Goal: Task Accomplishment & Management: Manage account settings

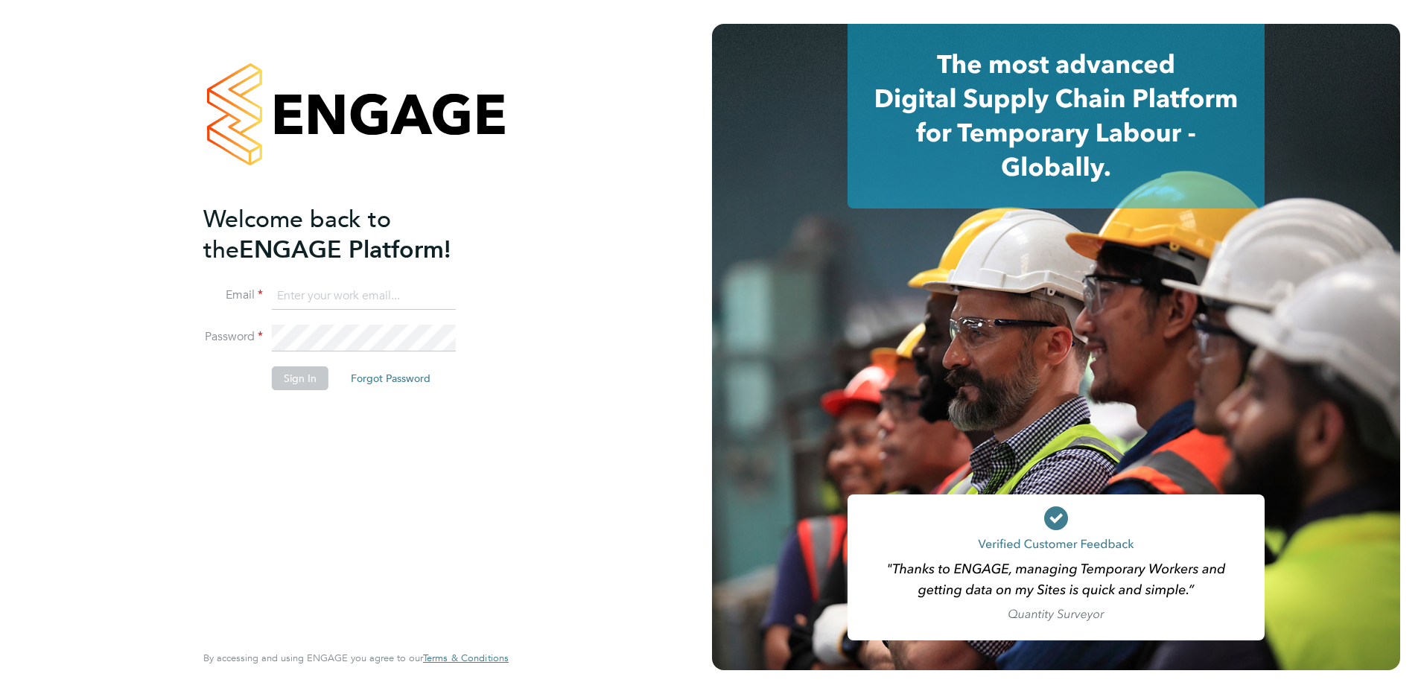
type input "paul.mcgarrity@apleona.com"
click at [301, 384] on button "Sign In" at bounding box center [300, 378] width 57 height 24
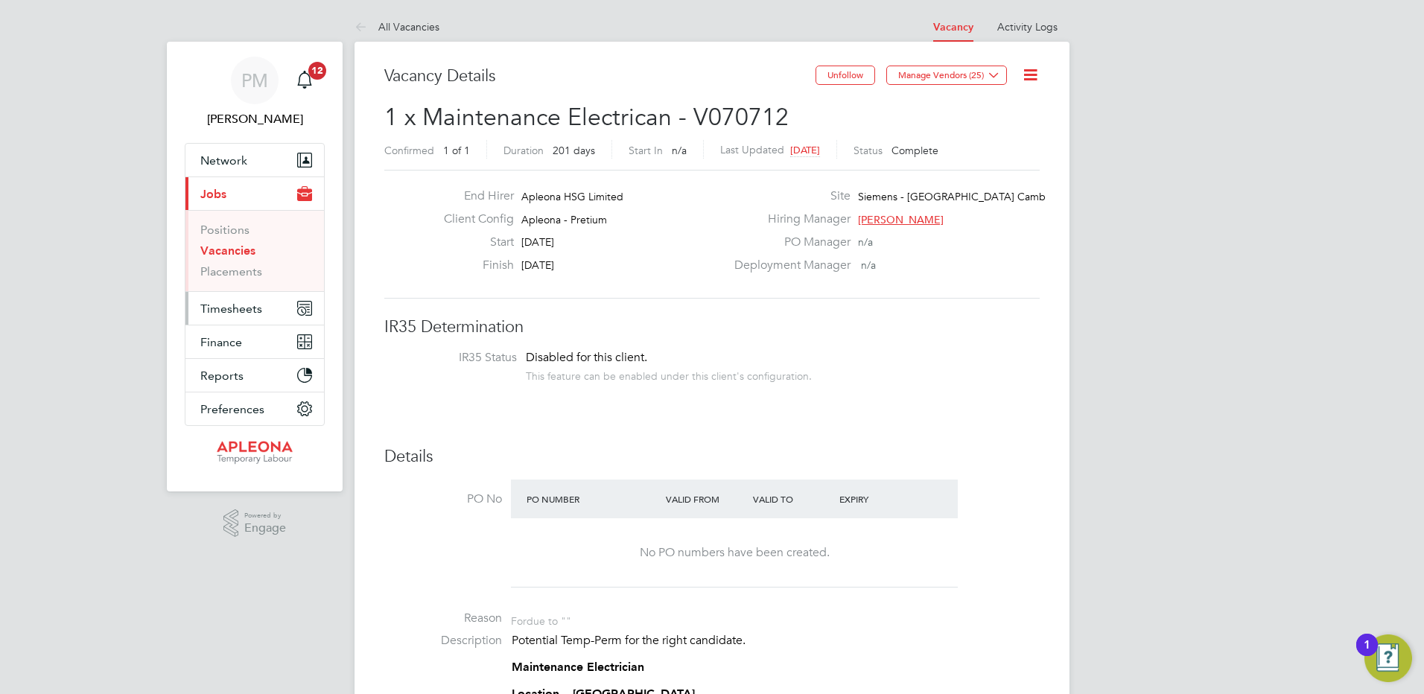
click at [234, 306] on span "Timesheets" at bounding box center [231, 309] width 62 height 14
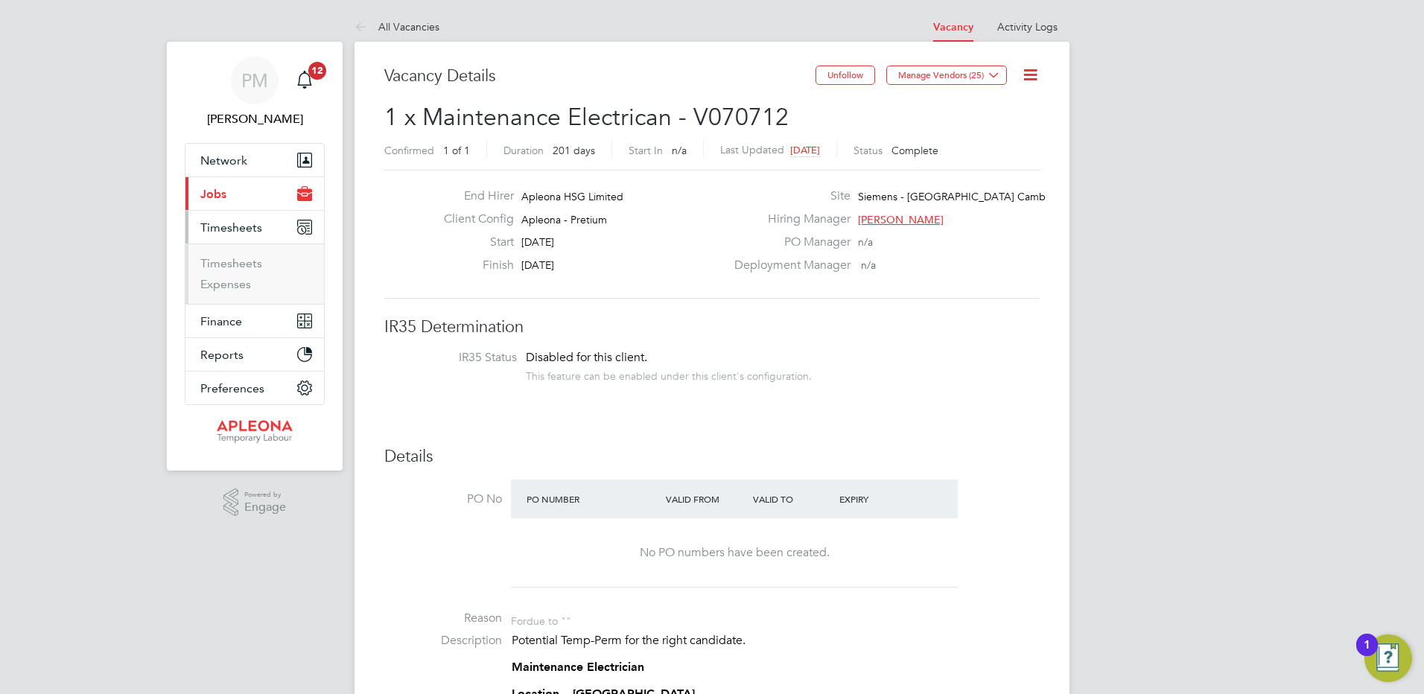
click at [225, 225] on span "Timesheets" at bounding box center [231, 227] width 62 height 14
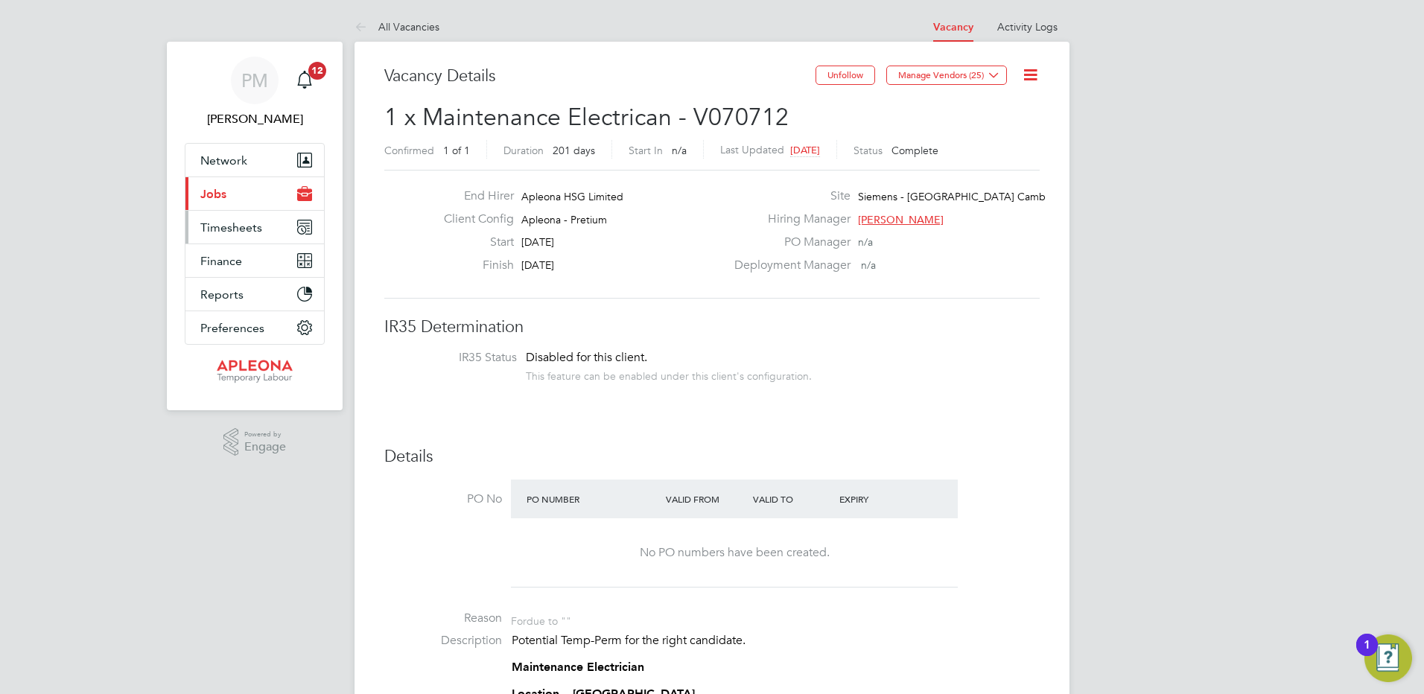
click at [222, 229] on span "Timesheets" at bounding box center [231, 227] width 62 height 14
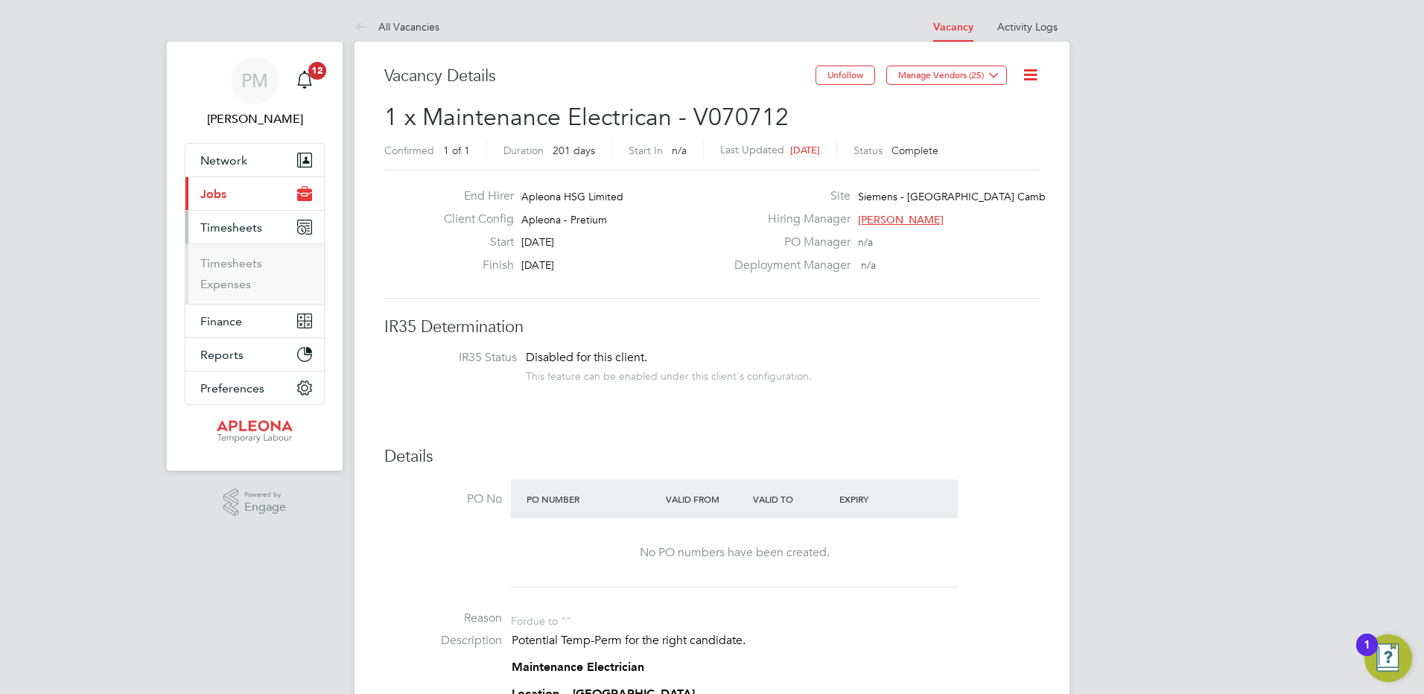
click at [222, 229] on span "Timesheets" at bounding box center [231, 227] width 62 height 14
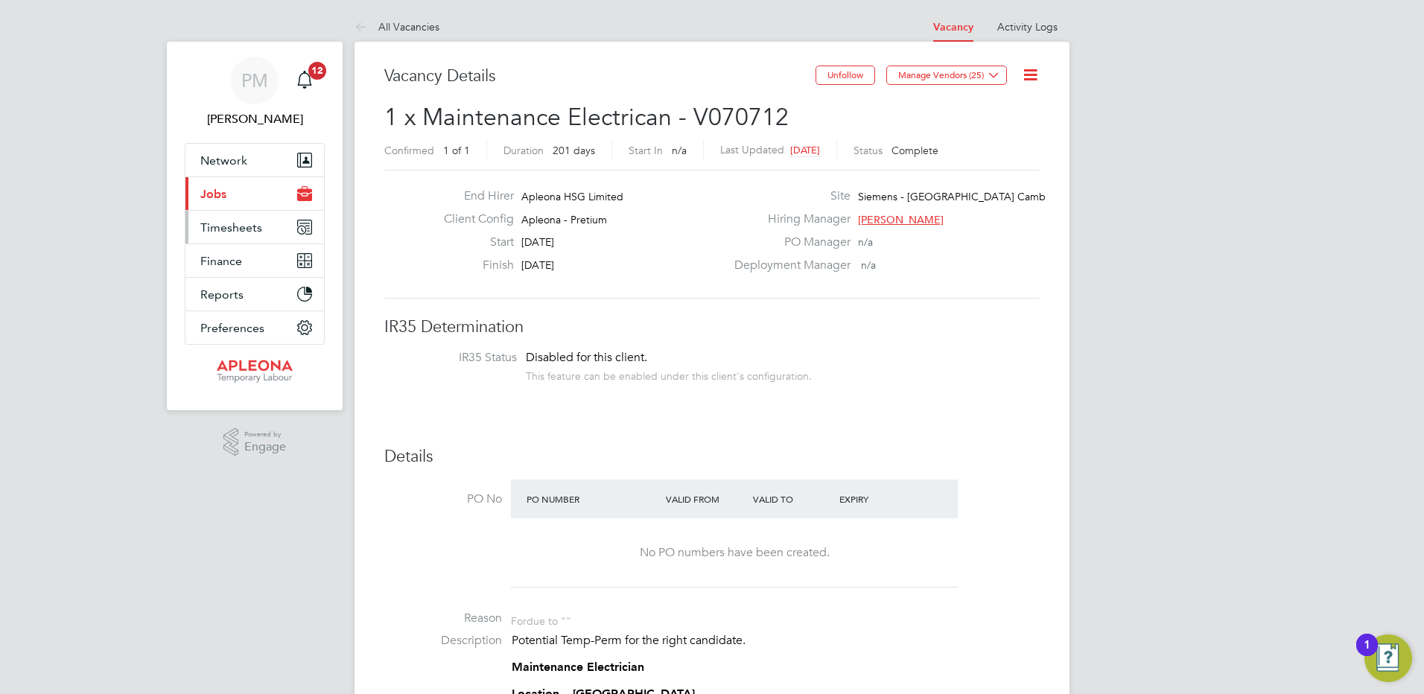
click at [217, 232] on span "Timesheets" at bounding box center [231, 227] width 62 height 14
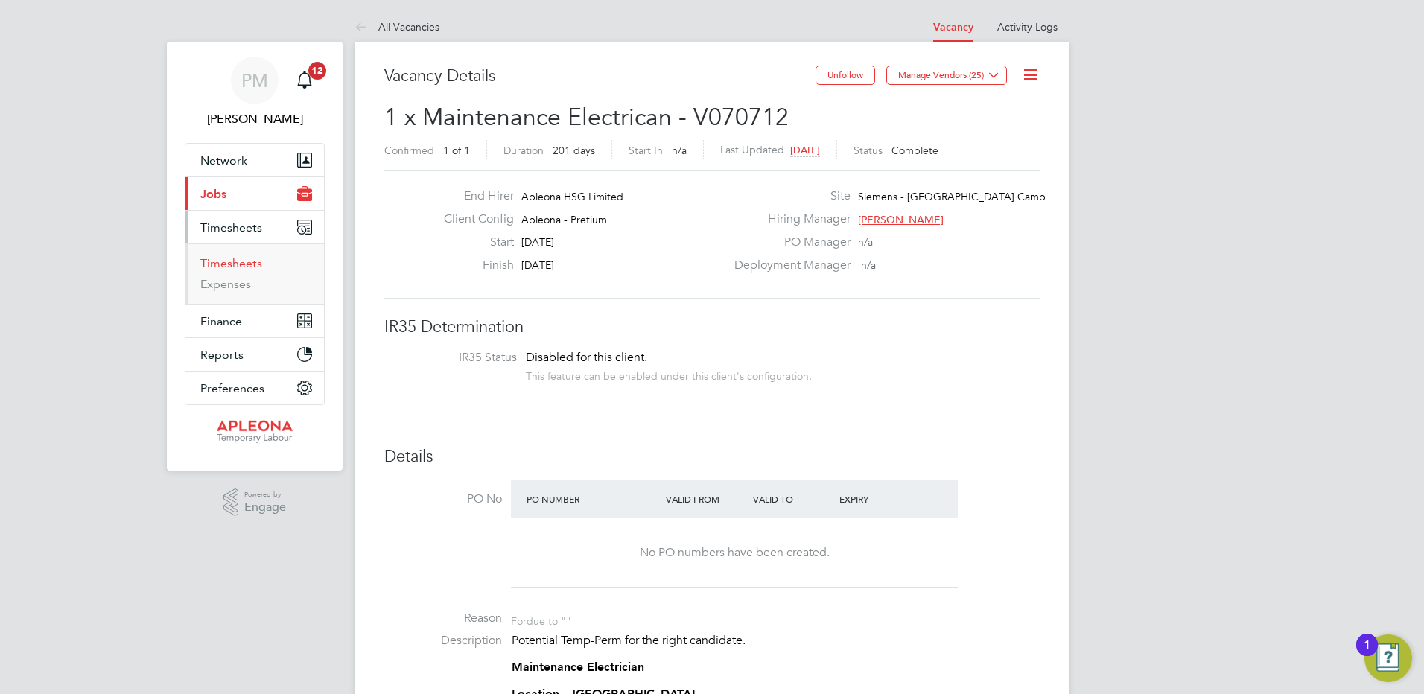
click at [219, 264] on link "Timesheets" at bounding box center [231, 263] width 62 height 14
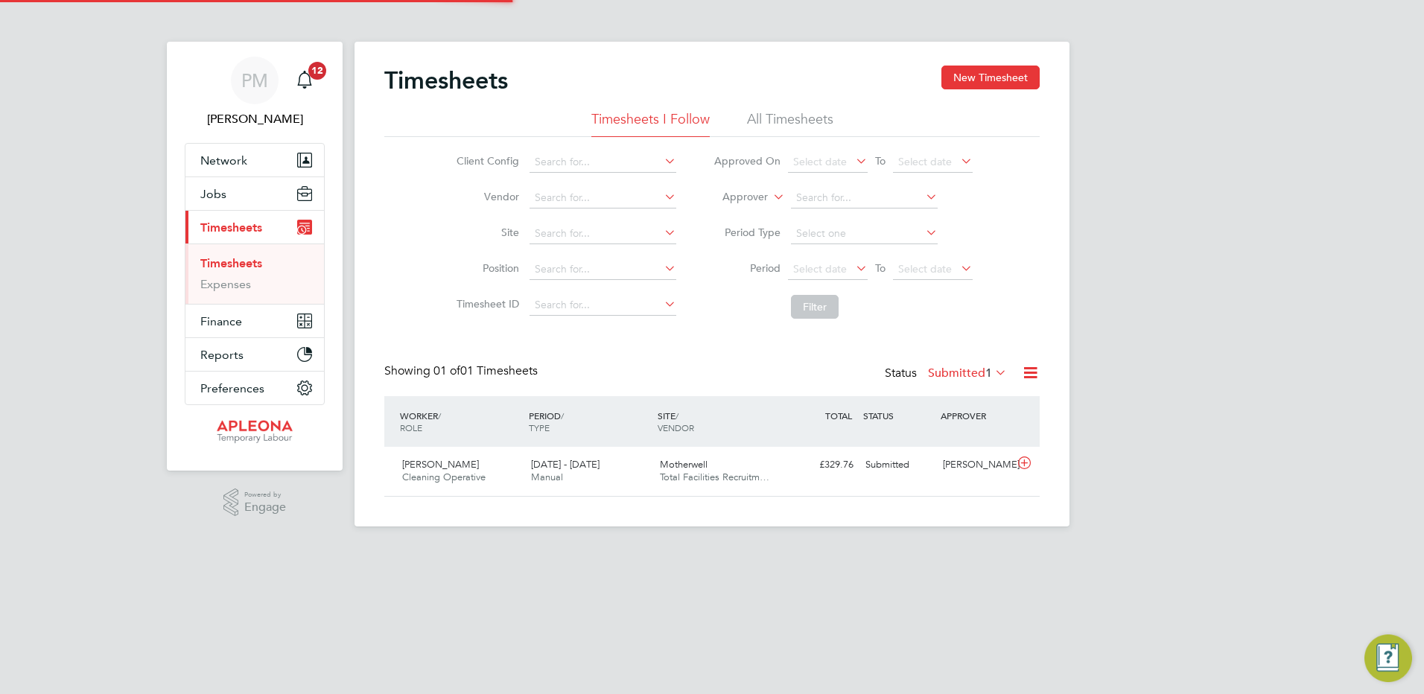
scroll to position [38, 130]
click at [580, 468] on span "[DATE] - [DATE]" at bounding box center [565, 464] width 68 height 13
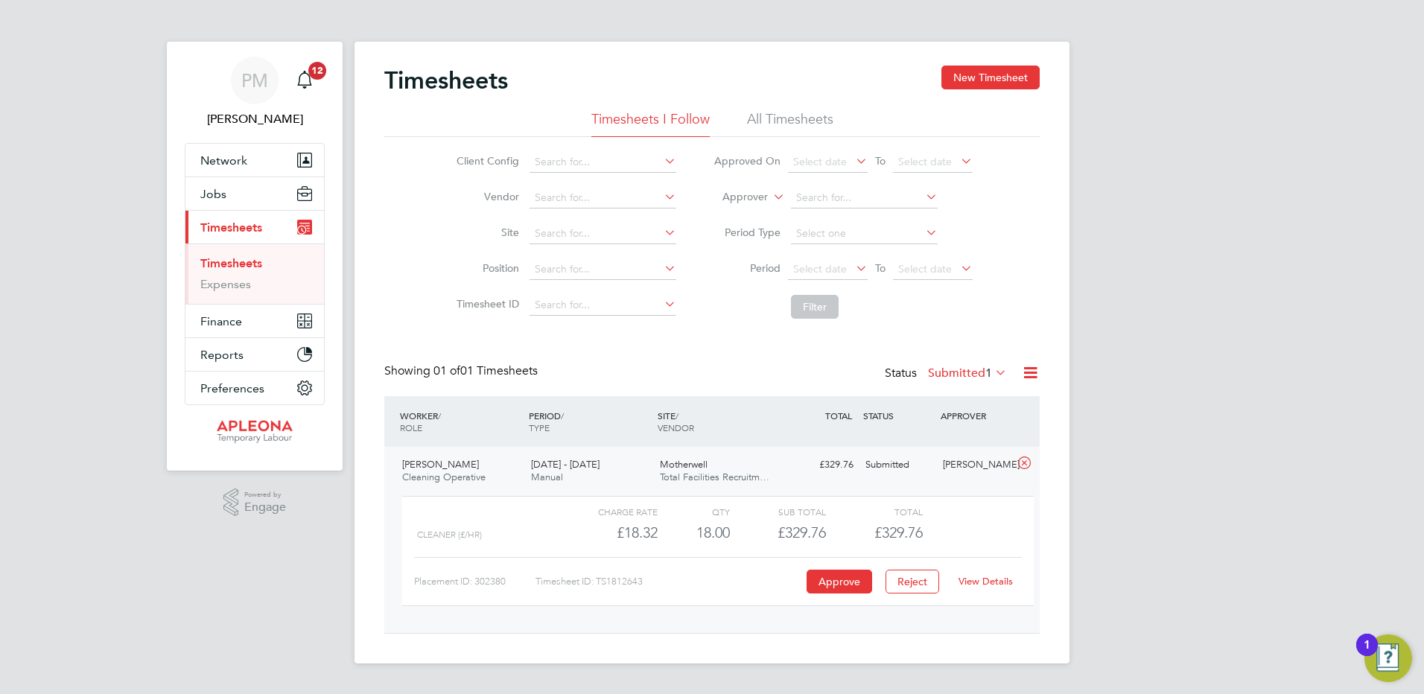
scroll to position [25, 145]
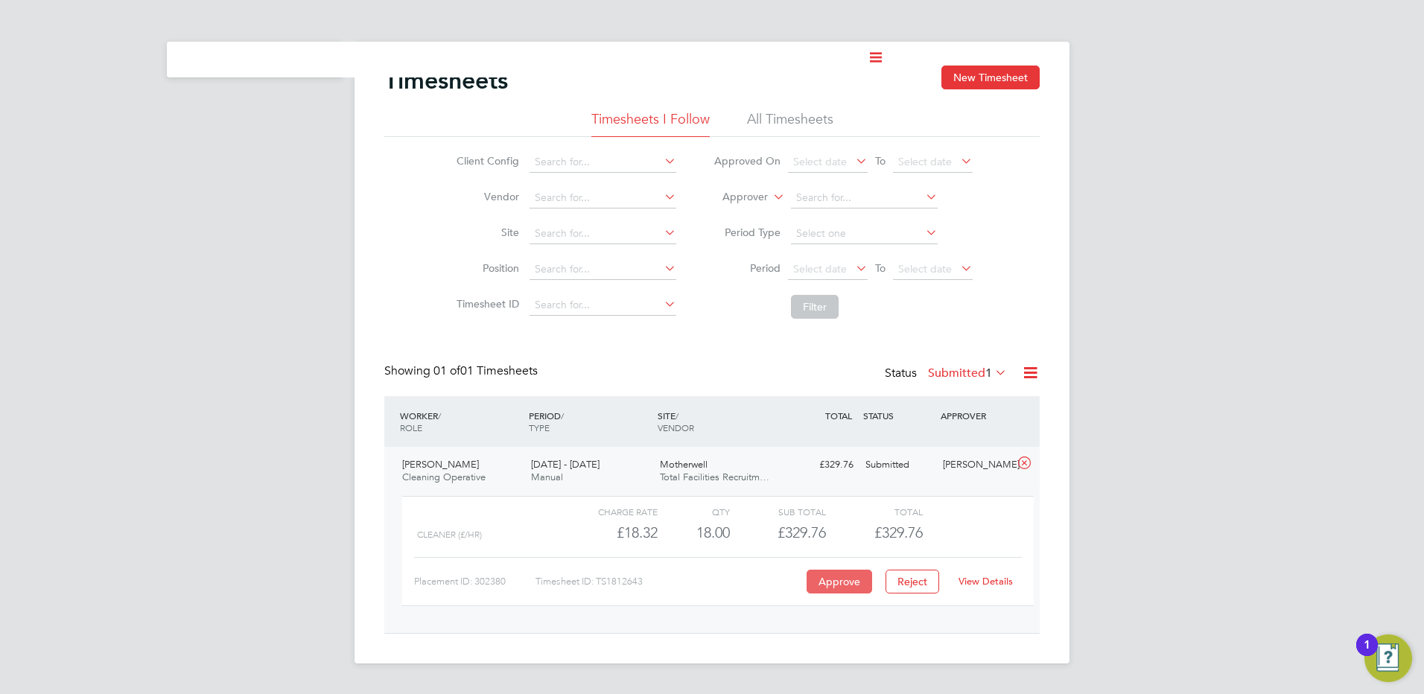
click at [842, 580] on button "Approve" at bounding box center [839, 582] width 66 height 24
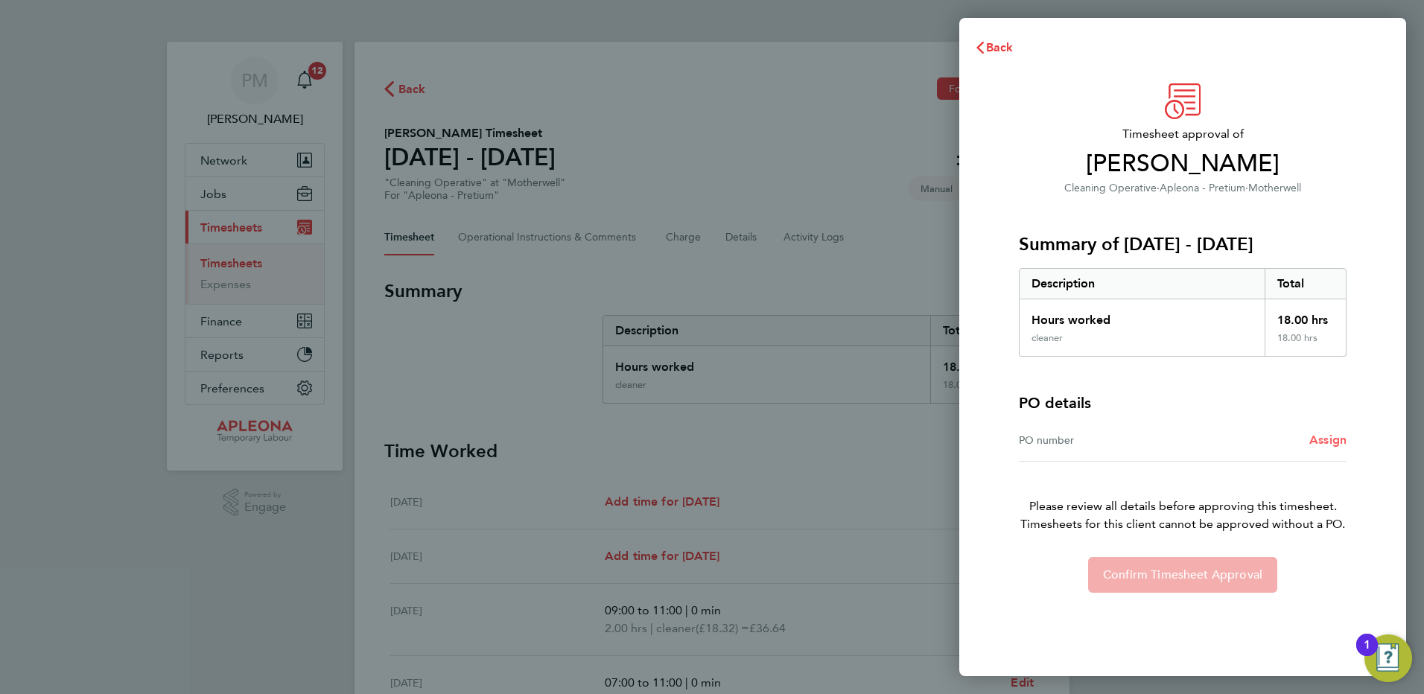
click at [1319, 444] on span "Assign" at bounding box center [1327, 440] width 37 height 14
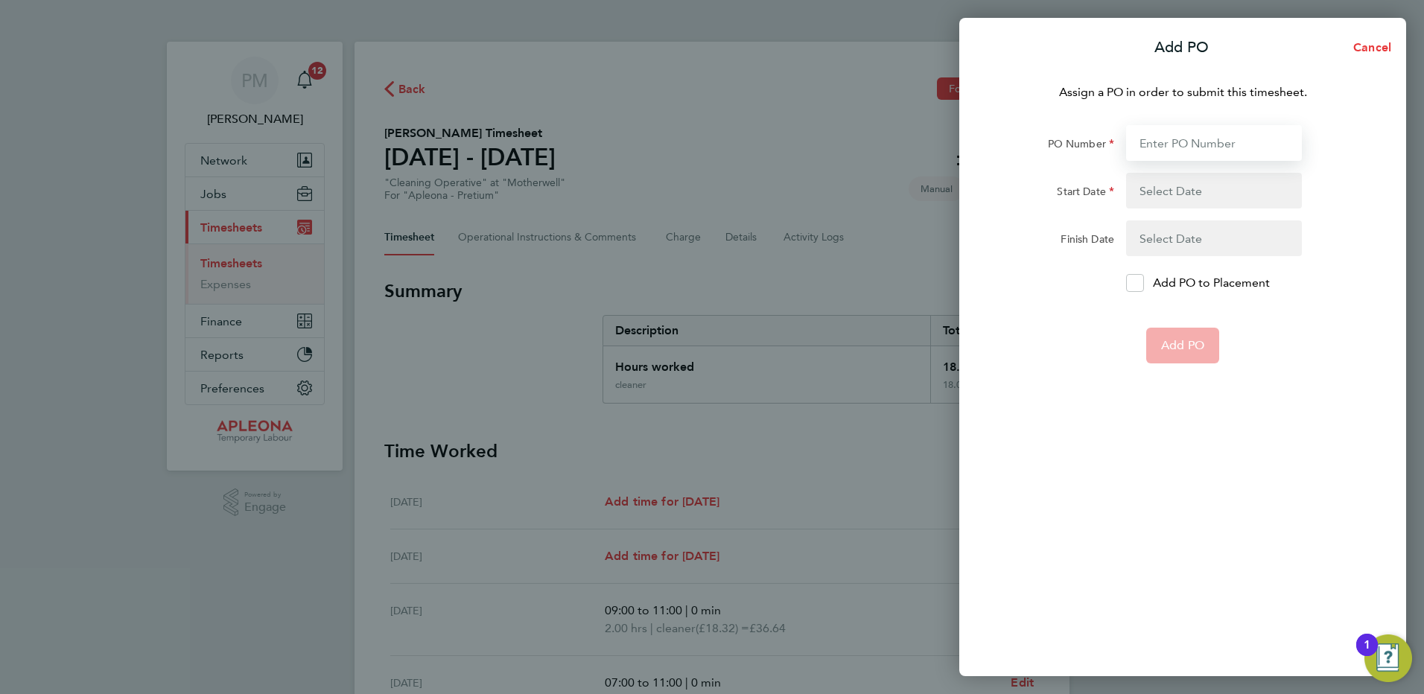
click at [1148, 139] on input "PO Number" at bounding box center [1214, 143] width 176 height 36
type input "PO2523758"
click at [1167, 189] on button "button" at bounding box center [1214, 191] width 176 height 36
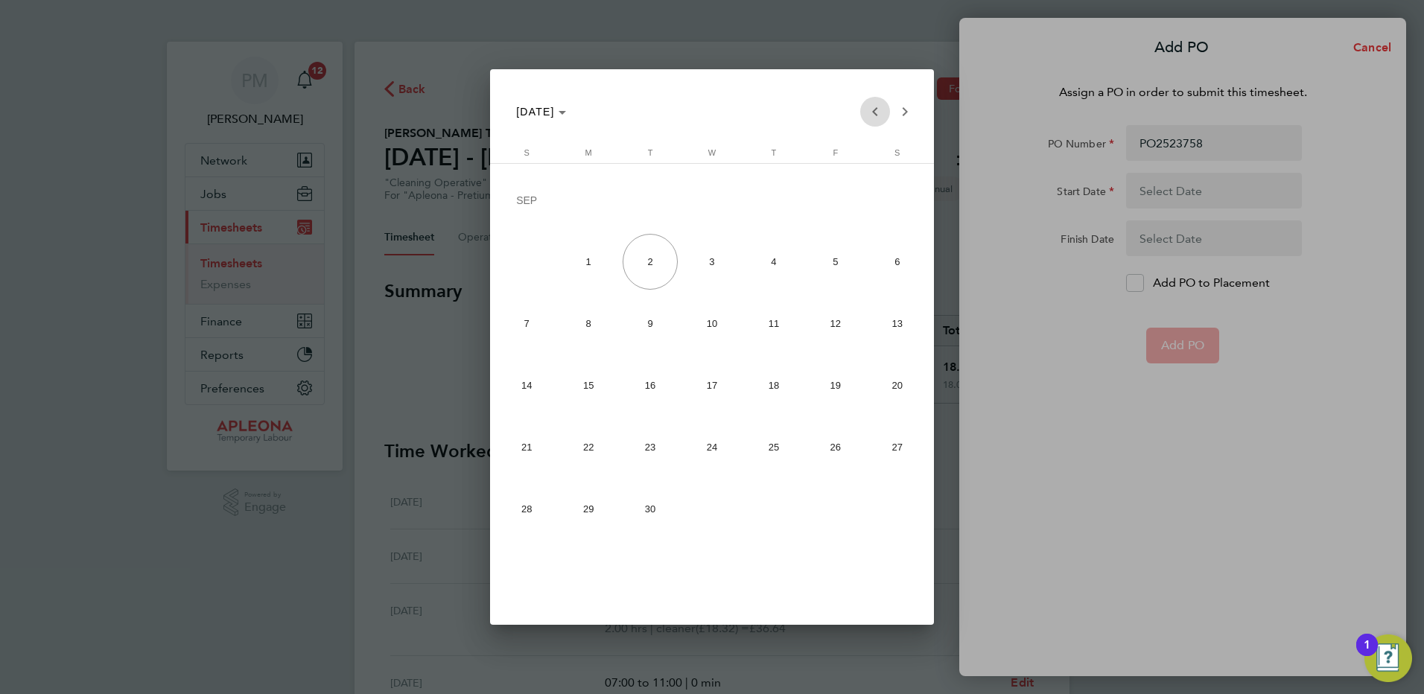
click at [870, 115] on span "Previous month" at bounding box center [875, 112] width 30 height 30
click at [897, 396] on span "23" at bounding box center [897, 389] width 56 height 56
type input "23 Aug 25"
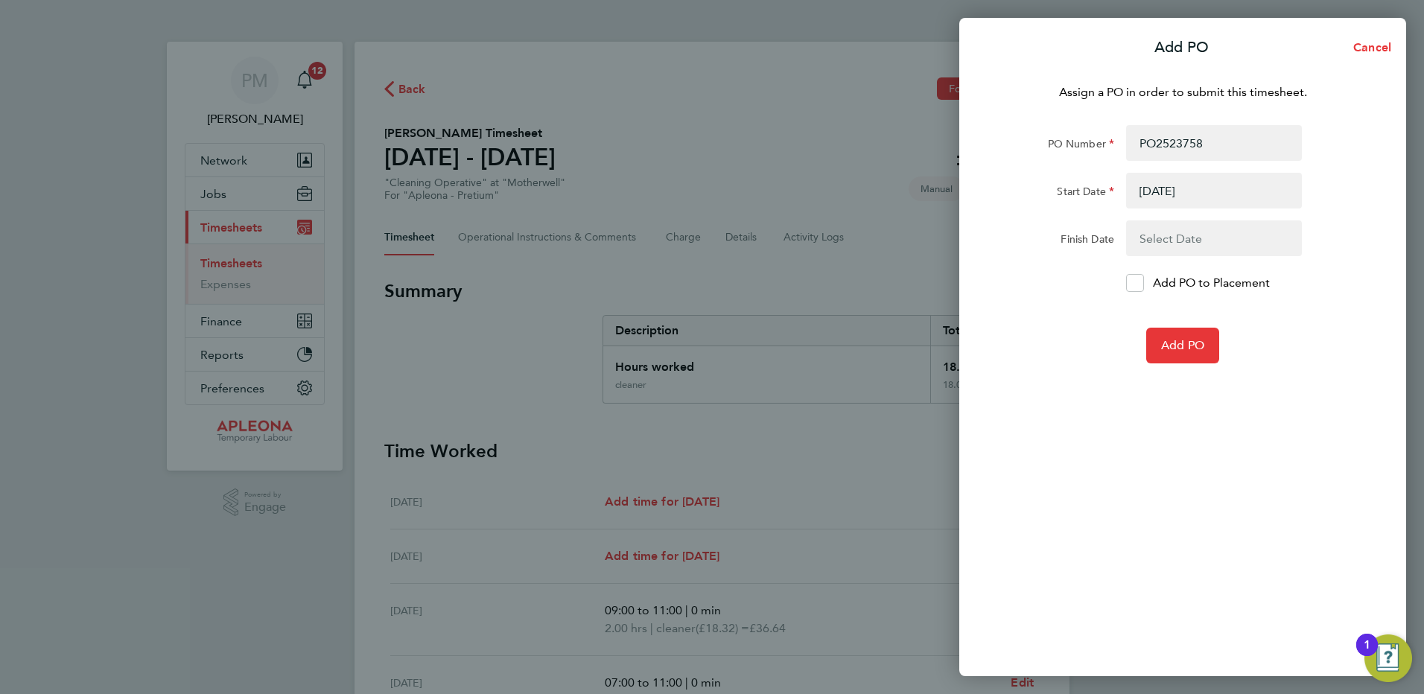
click at [1184, 240] on button "button" at bounding box center [1214, 238] width 176 height 36
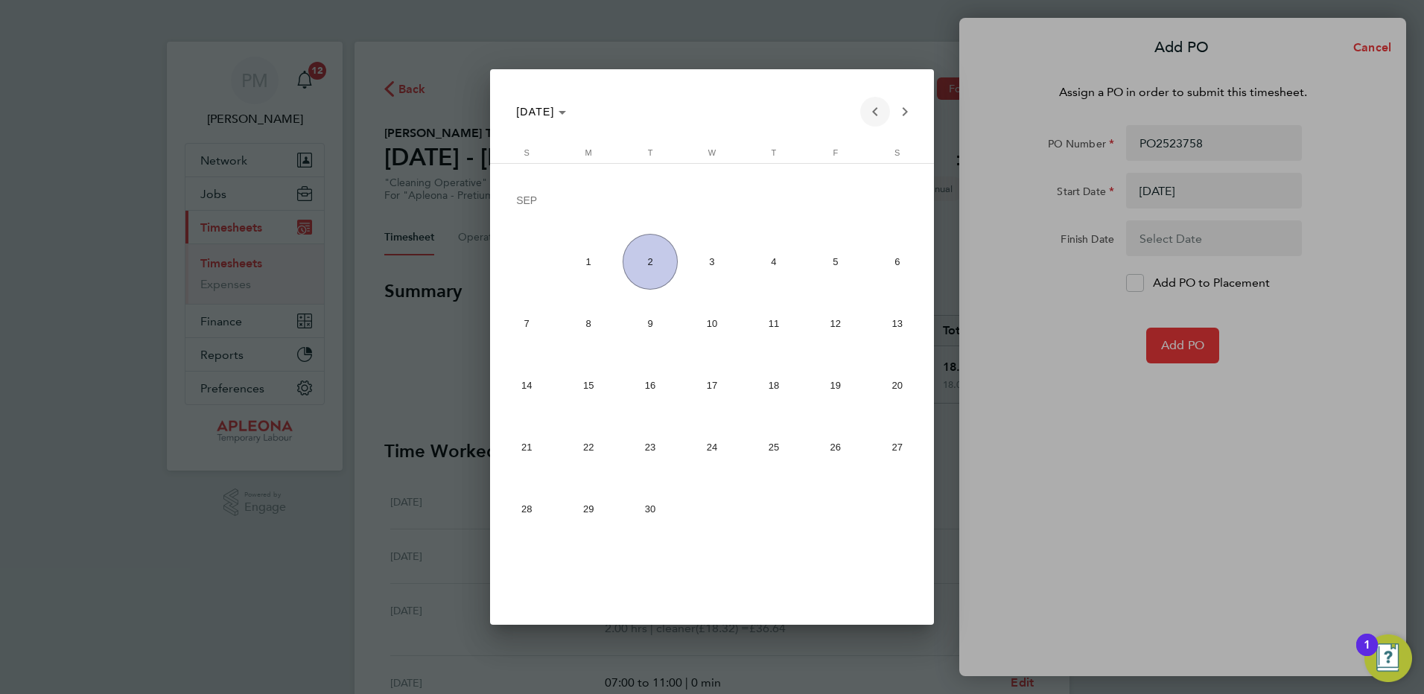
click at [879, 116] on span "Previous month" at bounding box center [875, 112] width 30 height 30
click at [832, 450] on span "29" at bounding box center [836, 451] width 56 height 56
type input "29 Aug 25"
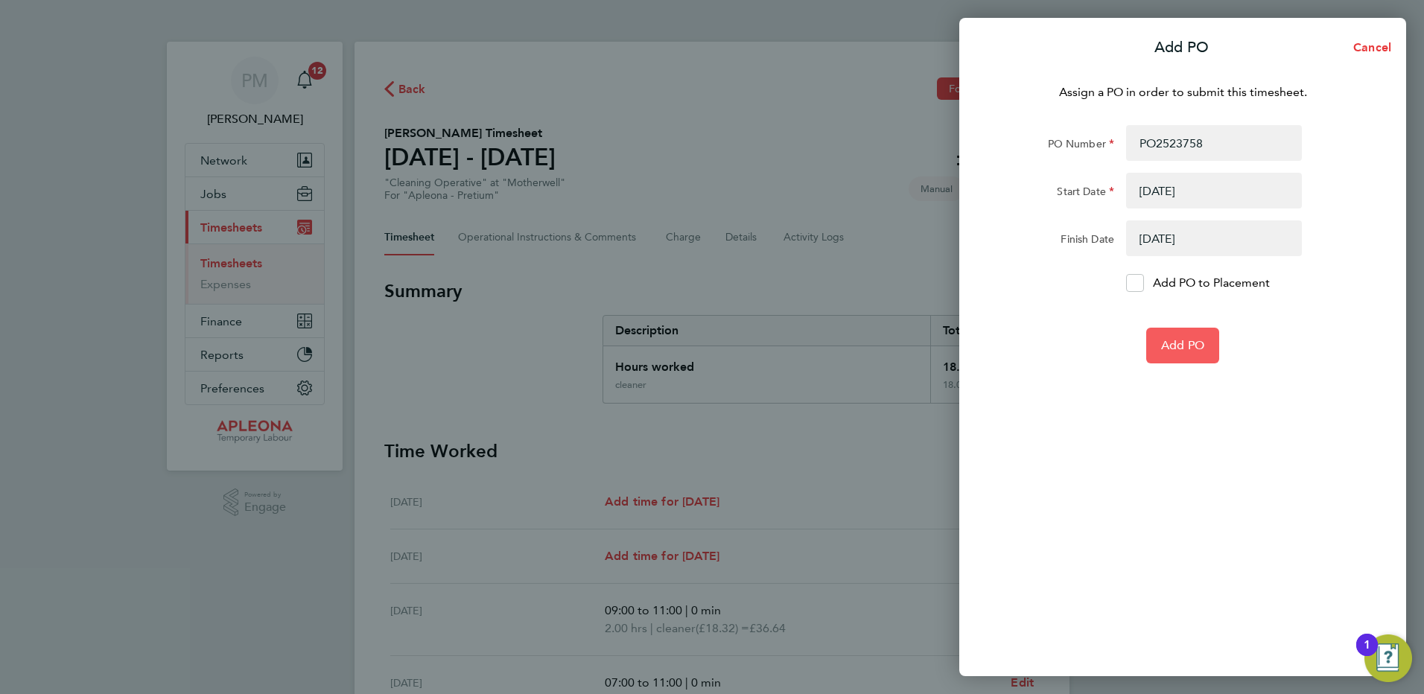
click at [1190, 344] on span "Add PO" at bounding box center [1182, 345] width 43 height 15
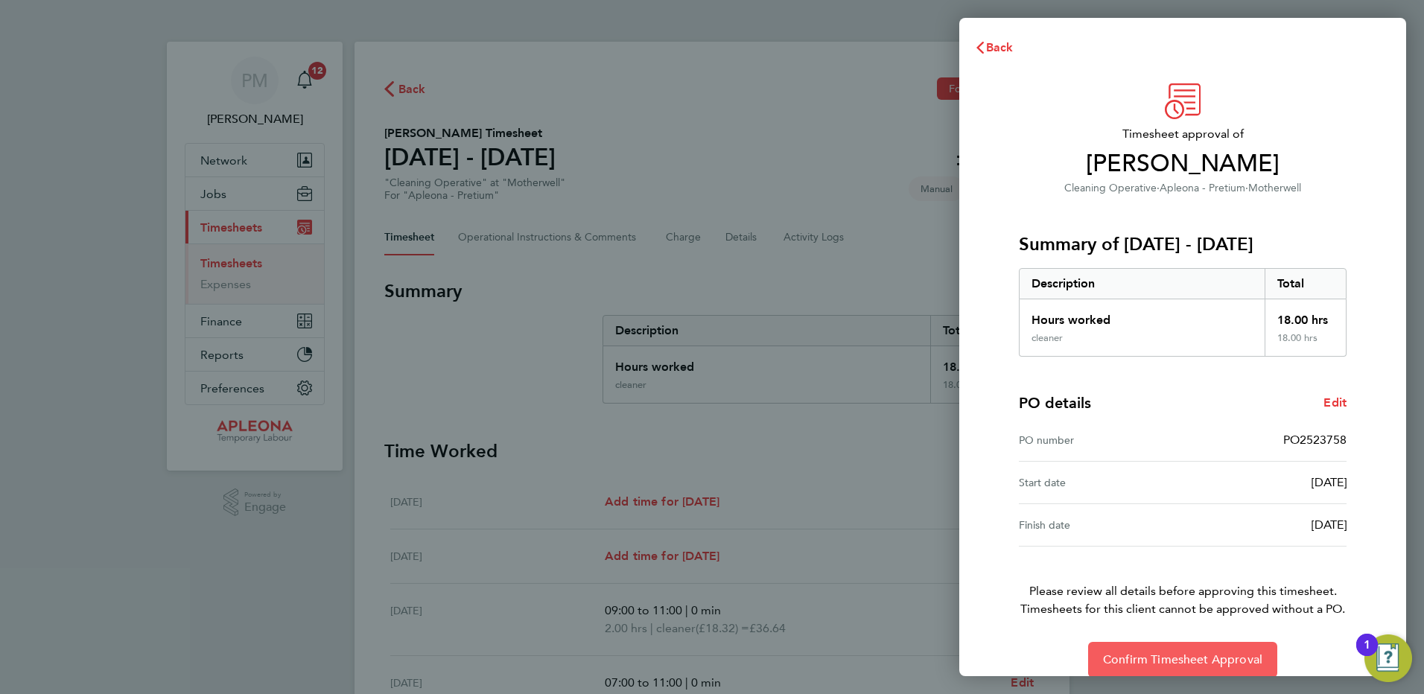
click at [1176, 660] on span "Confirm Timesheet Approval" at bounding box center [1182, 659] width 159 height 15
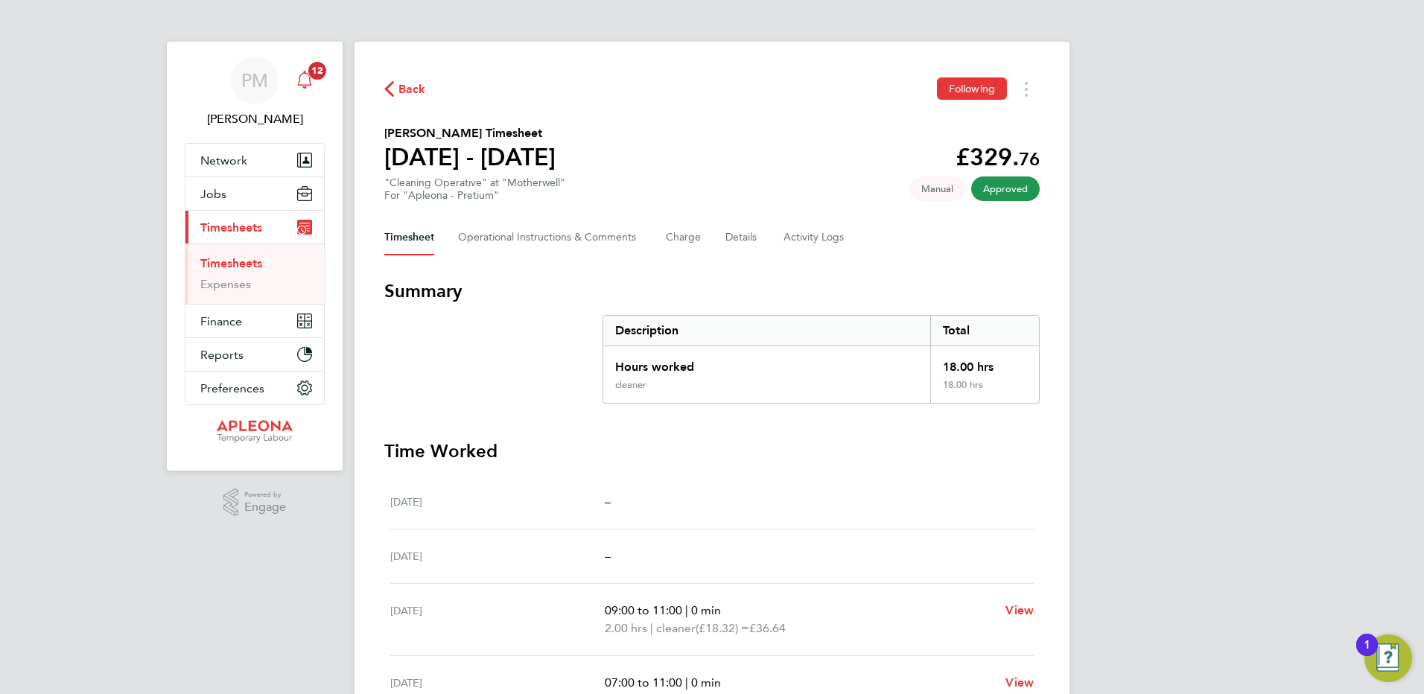
click at [323, 66] on span "12" at bounding box center [317, 71] width 18 height 18
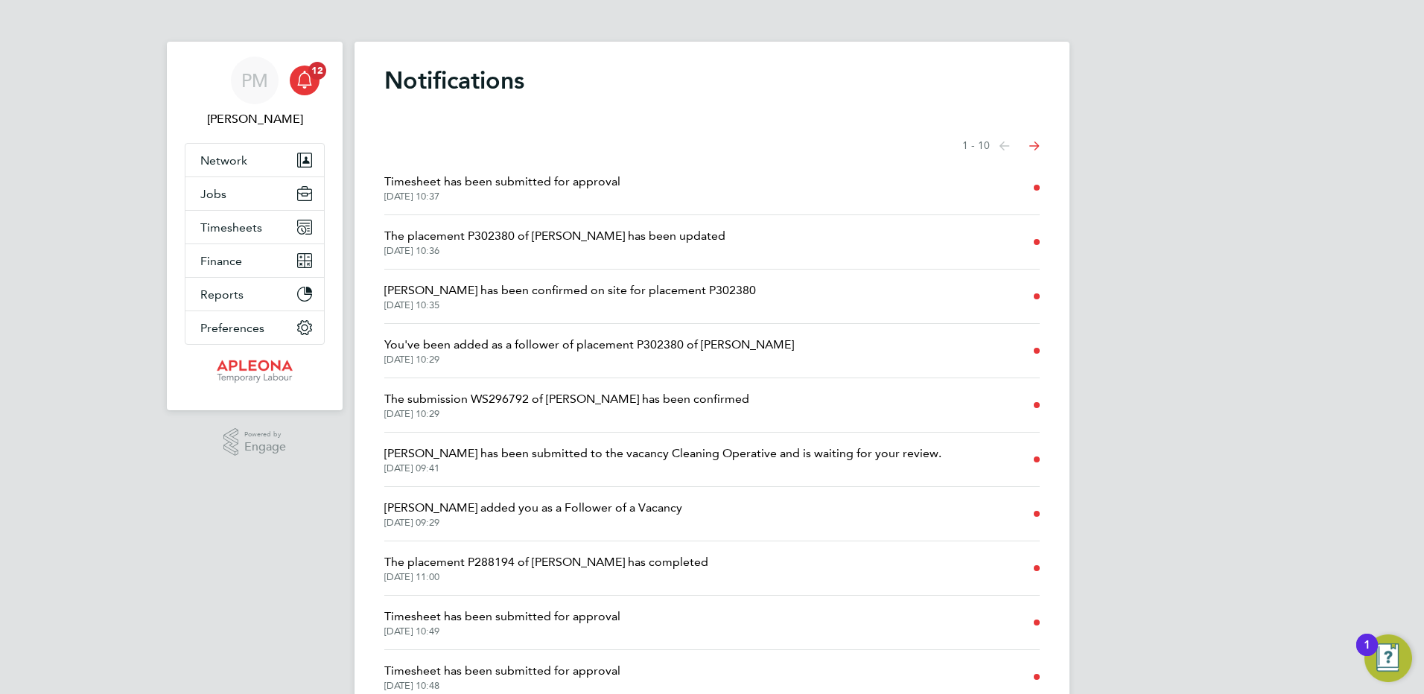
click at [551, 180] on span "Timesheet has been submitted for approval" at bounding box center [502, 182] width 236 height 18
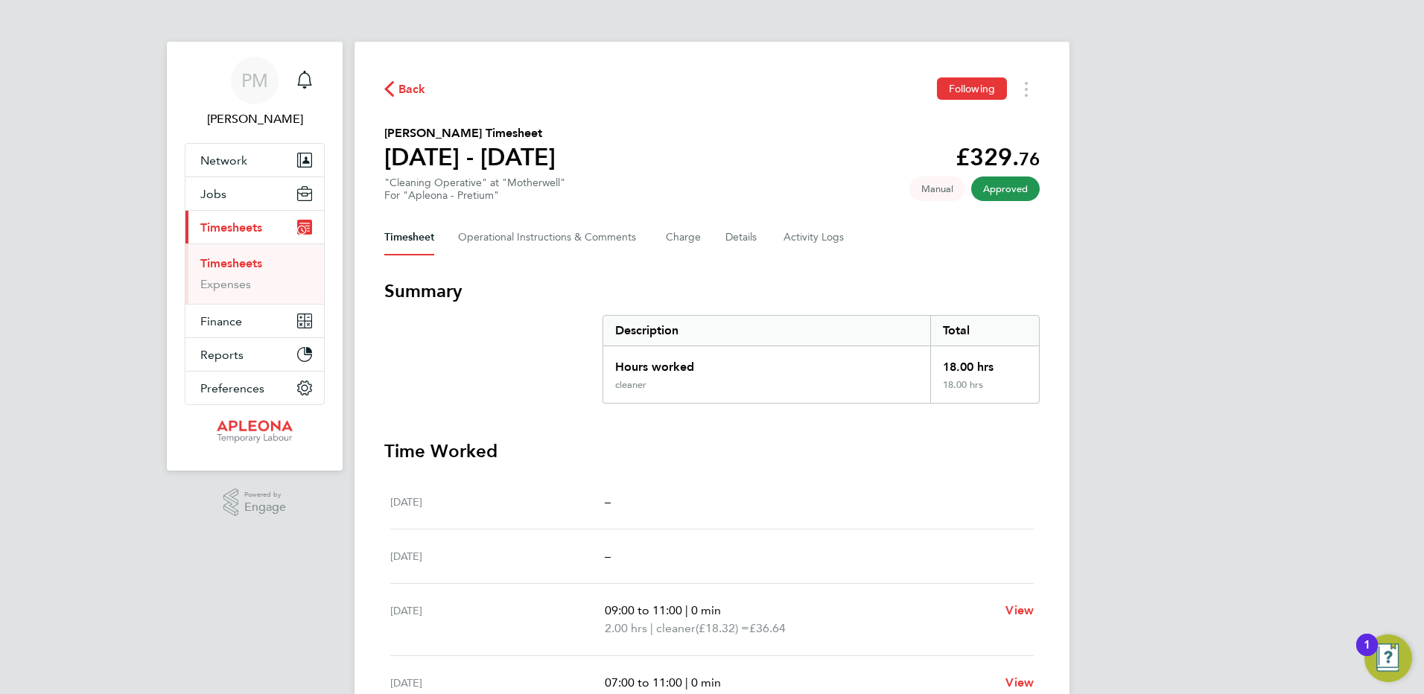
click at [228, 268] on link "Timesheets" at bounding box center [231, 263] width 62 height 14
